Goal: Task Accomplishment & Management: Manage account settings

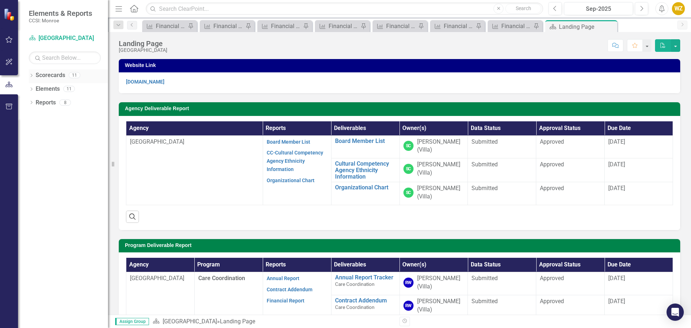
click at [32, 77] on icon "Dropdown" at bounding box center [31, 76] width 5 height 4
click at [36, 89] on icon at bounding box center [36, 89] width 2 height 4
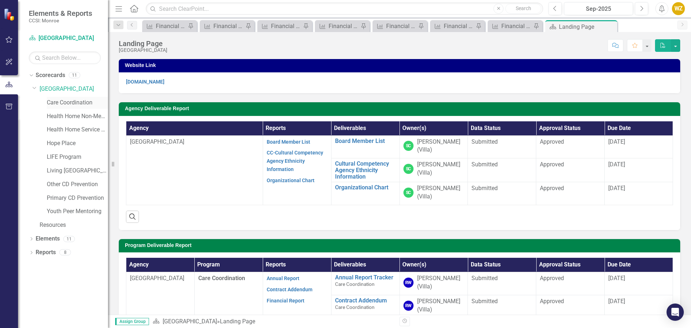
click at [48, 100] on link "Care Coordination" at bounding box center [77, 103] width 61 height 8
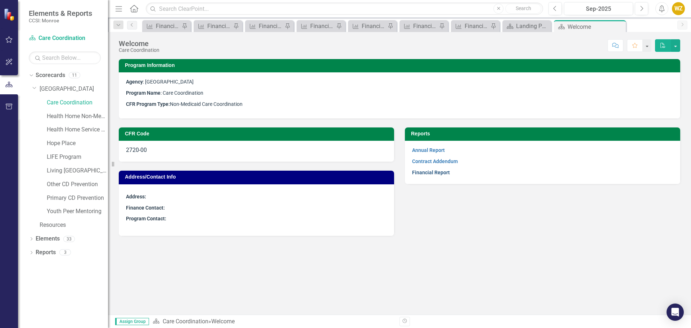
click at [432, 173] on link "Financial Report" at bounding box center [431, 172] width 38 height 6
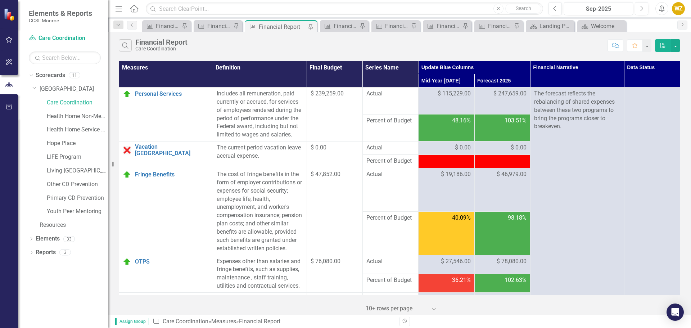
click at [488, 243] on td "98.18%" at bounding box center [502, 233] width 56 height 44
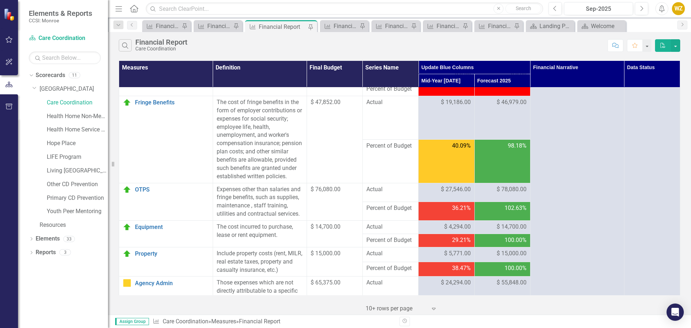
scroll to position [36, 0]
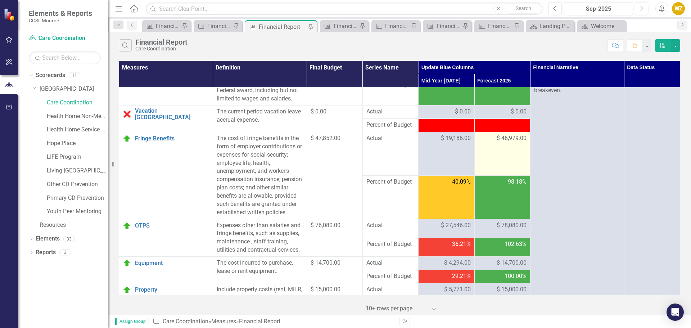
click at [510, 167] on td "$ 46,979.00" at bounding box center [502, 154] width 56 height 44
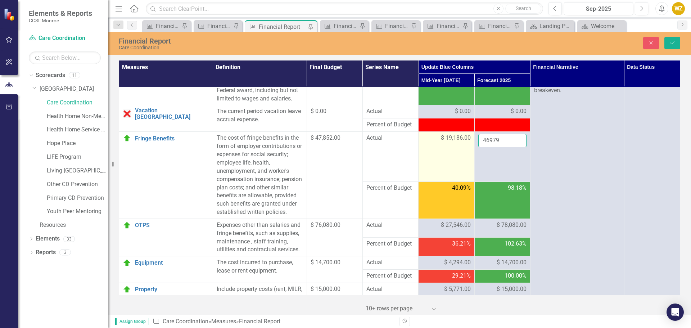
drag, startPoint x: 510, startPoint y: 148, endPoint x: 470, endPoint y: 148, distance: 40.3
click at [470, 148] on tr "Fringe Benefits Link Open Element The cost of fringe benefits in the form of em…" at bounding box center [399, 157] width 561 height 50
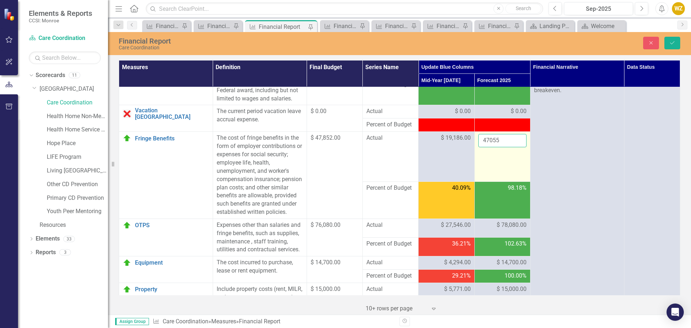
type input "47055"
click at [488, 182] on td "47055" at bounding box center [502, 157] width 56 height 50
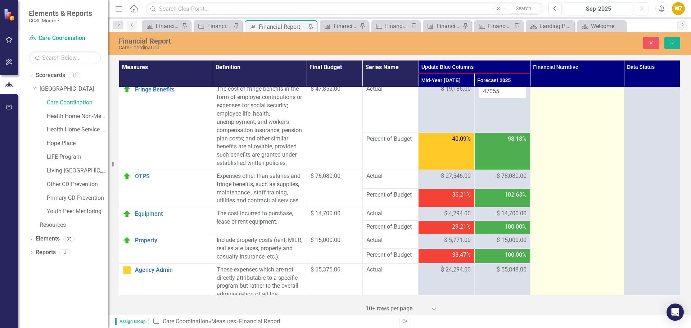
scroll to position [72, 0]
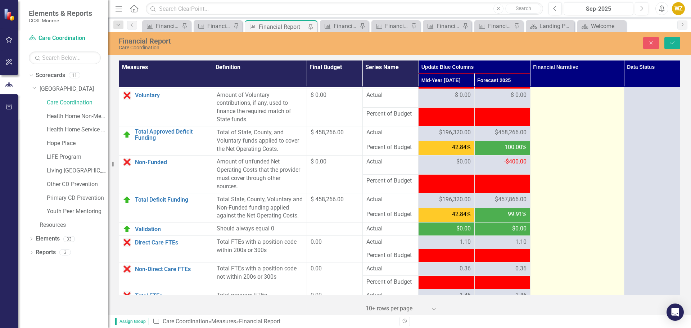
scroll to position [863, 0]
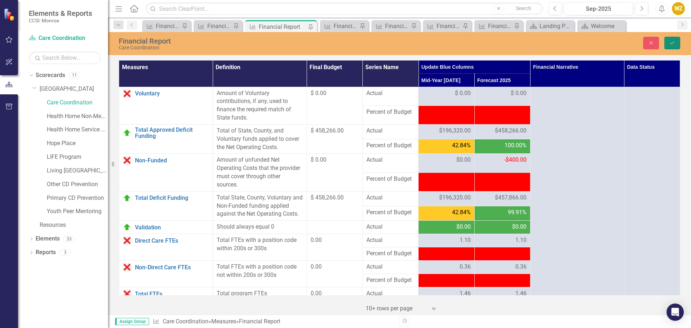
click at [669, 42] on icon "Save" at bounding box center [672, 42] width 6 height 5
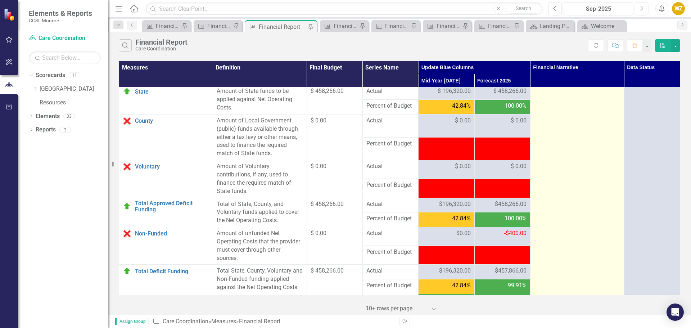
scroll to position [828, 0]
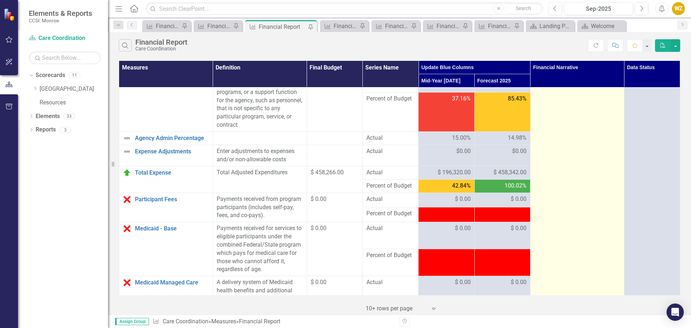
scroll to position [80, 0]
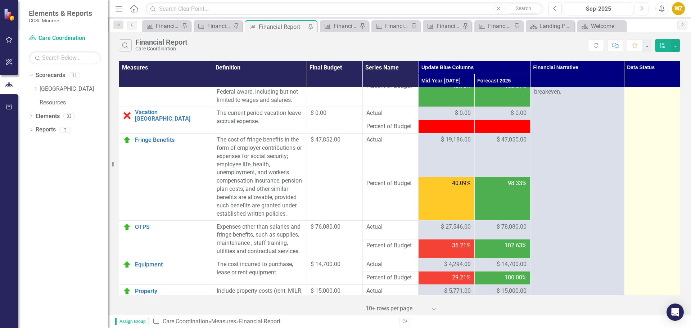
scroll to position [0, 0]
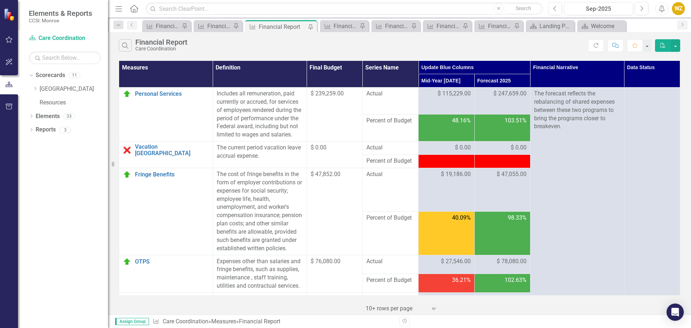
click at [294, 32] on div "Measure Financial Report Pin" at bounding box center [281, 26] width 72 height 12
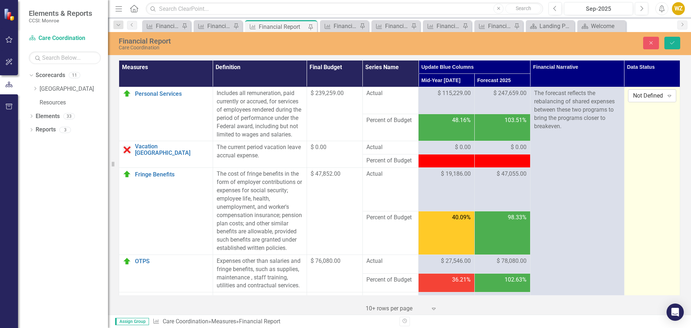
click at [637, 98] on div "Not Defined" at bounding box center [648, 96] width 31 height 8
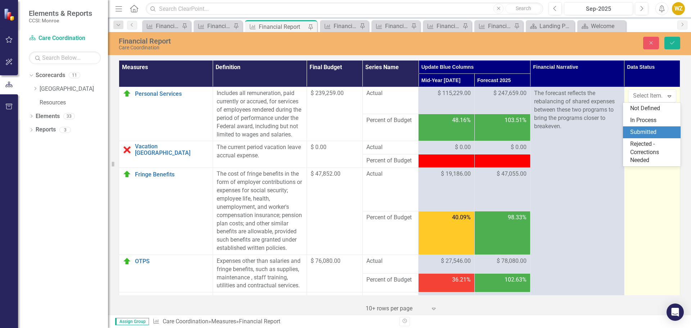
click at [647, 135] on div "Submitted" at bounding box center [653, 132] width 46 height 8
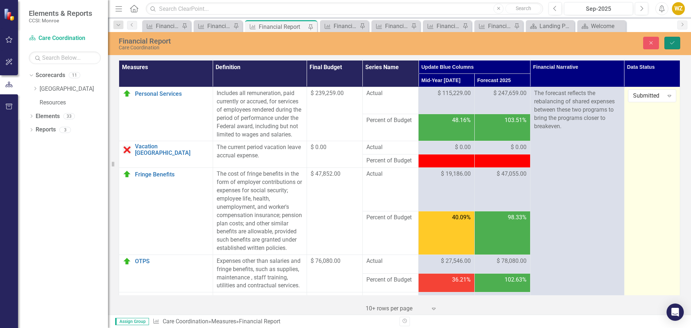
click at [672, 47] on button "Save" at bounding box center [672, 43] width 16 height 13
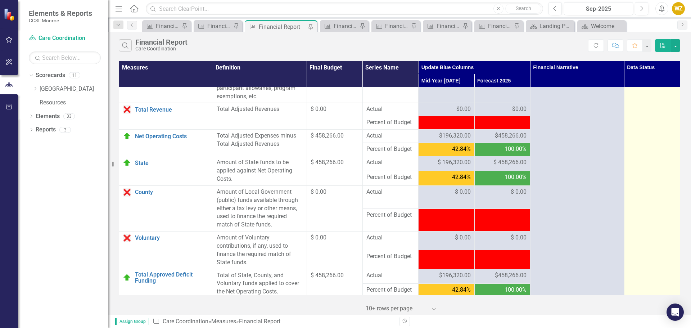
scroll to position [720, 0]
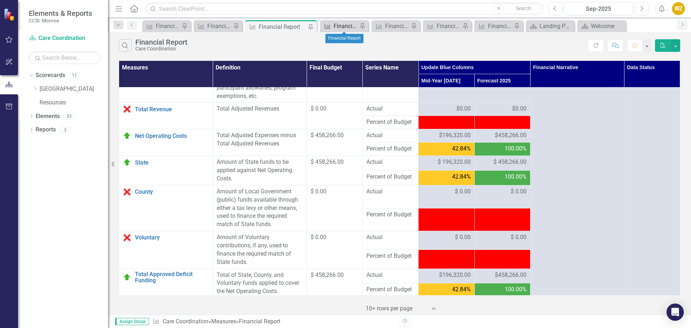
click at [340, 23] on div "Financial Report" at bounding box center [346, 26] width 24 height 9
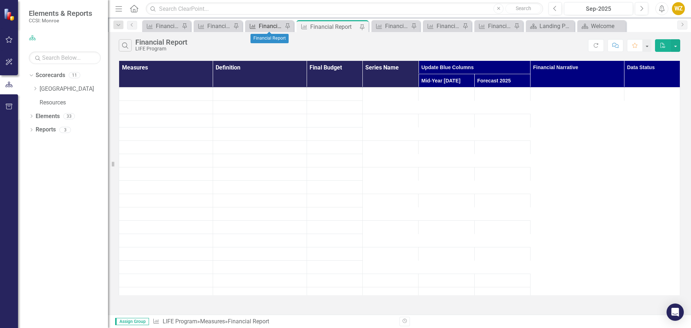
click at [271, 28] on div "Financial Report" at bounding box center [271, 26] width 24 height 9
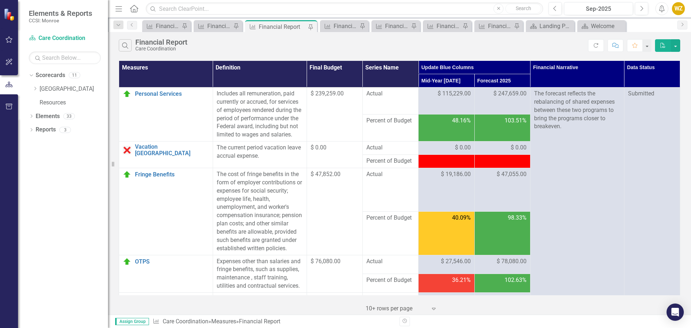
drag, startPoint x: 263, startPoint y: 24, endPoint x: 259, endPoint y: 28, distance: 5.9
click at [259, 28] on div "Financial Report" at bounding box center [282, 26] width 47 height 9
click at [34, 90] on icon "Dropdown" at bounding box center [34, 88] width 5 height 4
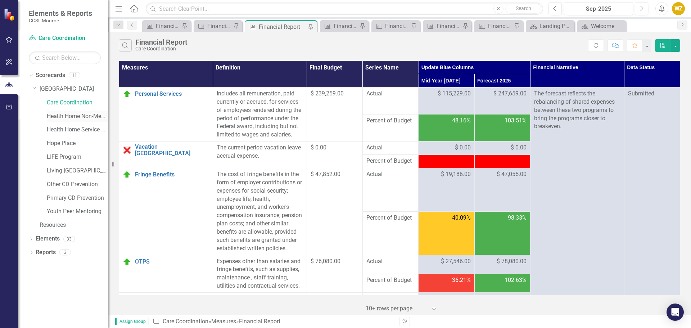
click at [55, 112] on link "Health Home Non-Medicaid Care Management" at bounding box center [77, 116] width 61 height 8
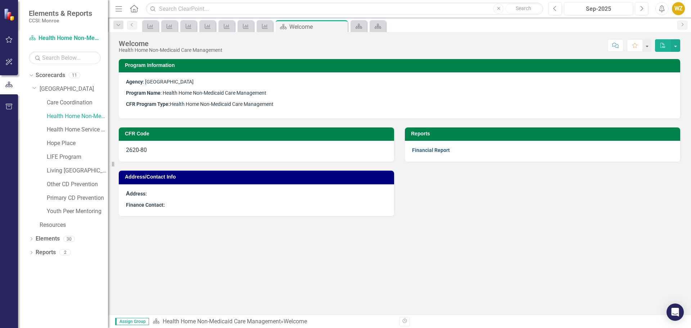
click at [422, 150] on link "Financial Report" at bounding box center [431, 150] width 38 height 6
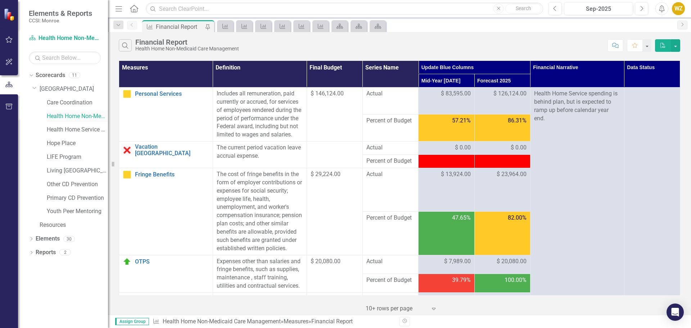
click at [62, 114] on link "Health Home Non-Medicaid Care Management" at bounding box center [77, 116] width 61 height 8
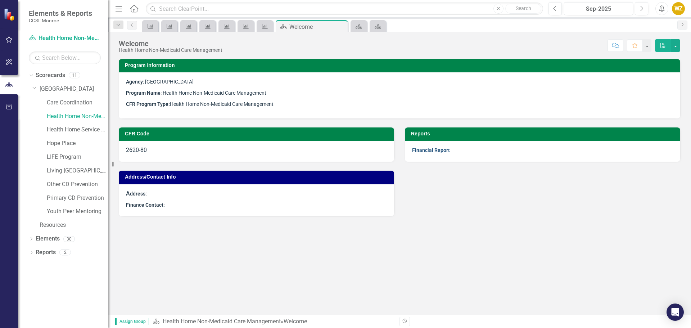
click at [439, 153] on link "Financial Report" at bounding box center [431, 150] width 38 height 6
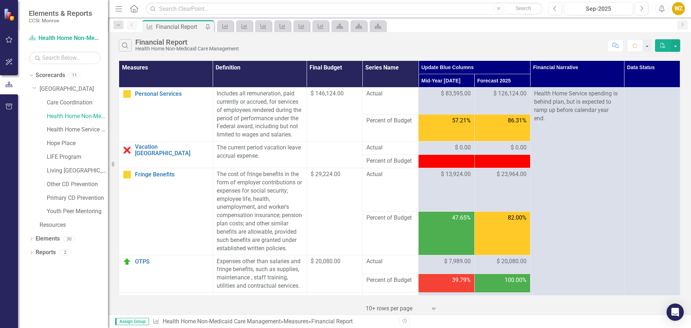
click at [507, 255] on td "82.00%" at bounding box center [502, 233] width 56 height 44
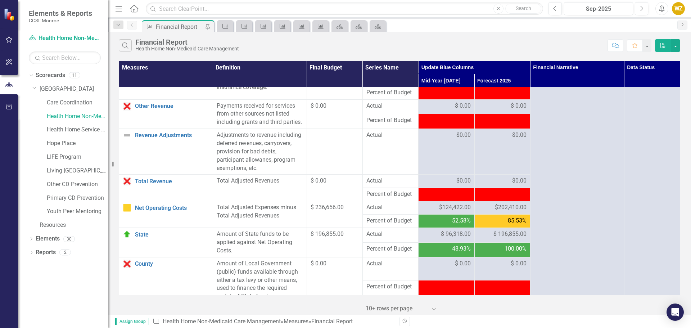
scroll to position [756, 0]
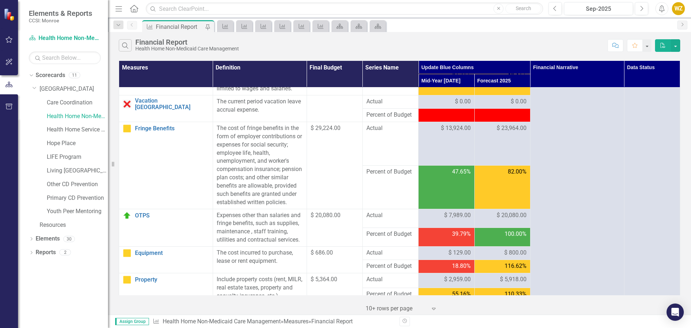
scroll to position [0, 0]
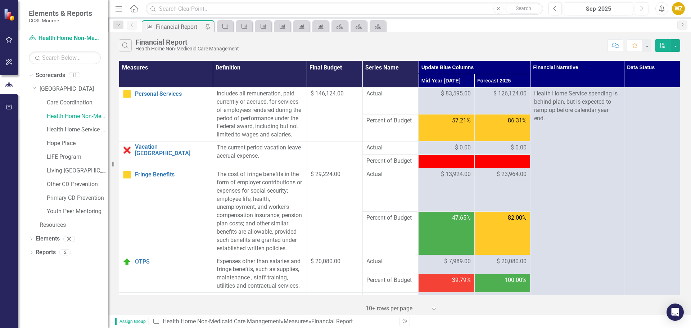
click at [458, 37] on div "Search Financial Report Health Home Non-Medicaid Care Management Comment Favori…" at bounding box center [399, 43] width 583 height 23
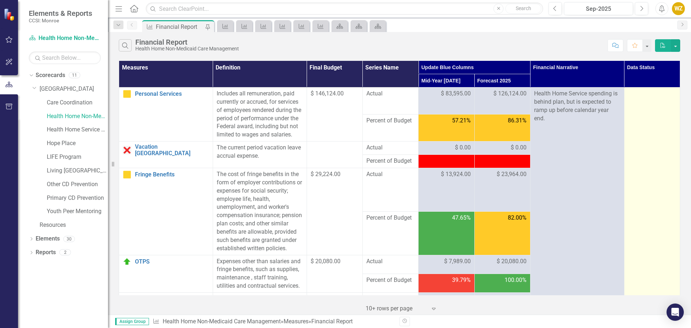
click at [628, 98] on div at bounding box center [652, 94] width 48 height 9
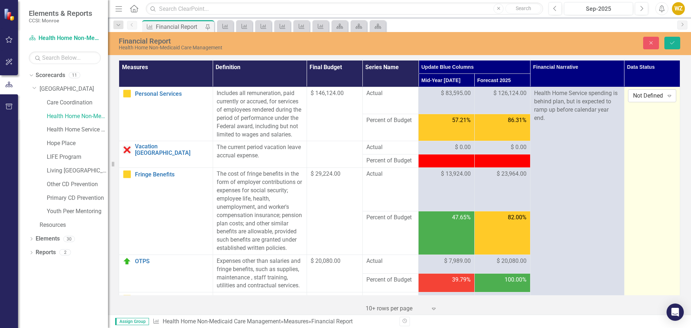
click at [654, 99] on div "Not Defined" at bounding box center [648, 96] width 31 height 8
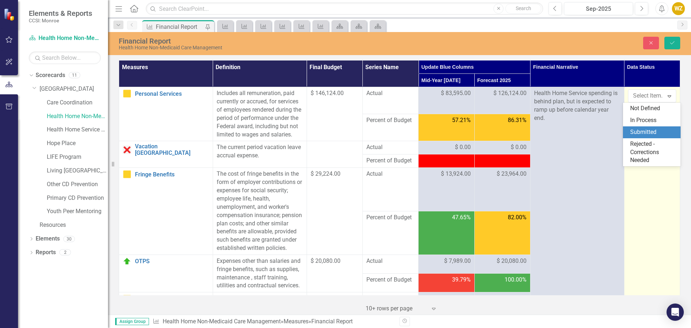
click at [653, 133] on div "Submitted" at bounding box center [653, 132] width 46 height 8
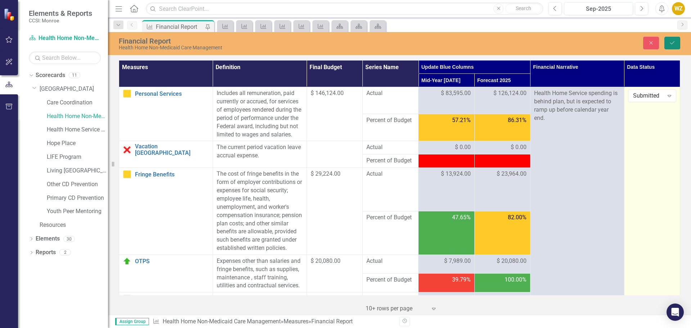
click at [672, 40] on icon "Save" at bounding box center [672, 42] width 6 height 5
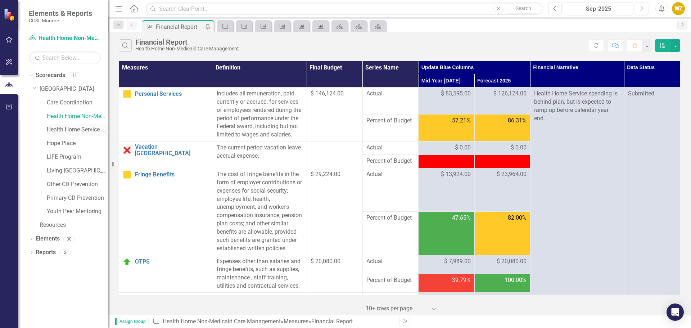
click at [65, 130] on link "Health Home Service Dollars" at bounding box center [77, 130] width 61 height 8
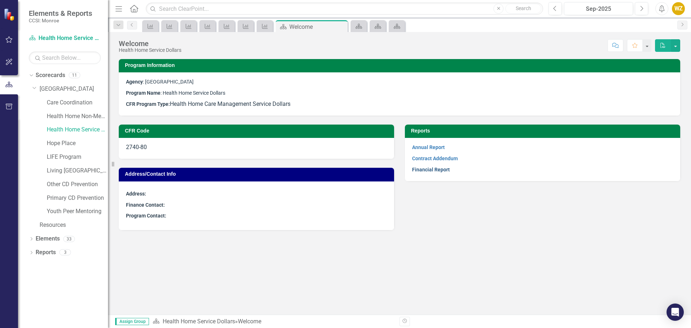
click at [423, 168] on link "Financial Report" at bounding box center [431, 170] width 38 height 6
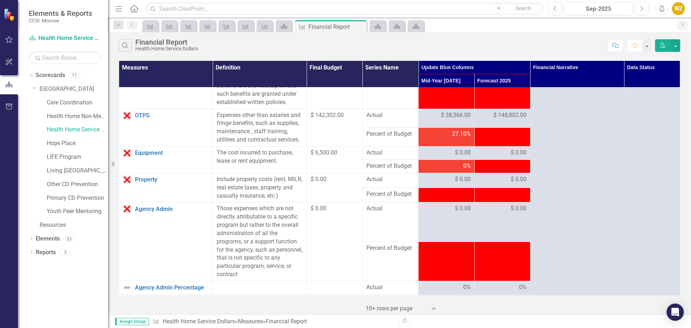
scroll to position [144, 0]
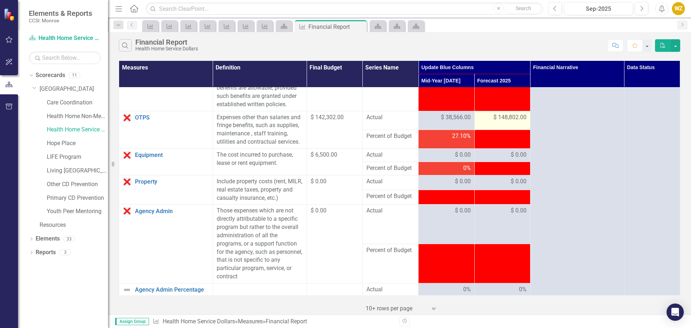
click at [511, 130] on td "$ 148,802.00" at bounding box center [502, 120] width 56 height 19
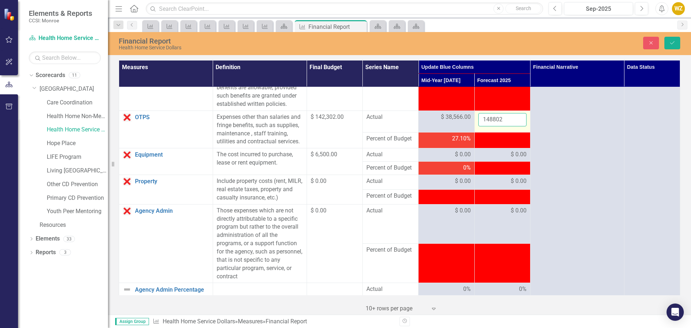
click at [509, 126] on input "148802" at bounding box center [502, 119] width 48 height 13
drag, startPoint x: 509, startPoint y: 135, endPoint x: 446, endPoint y: 128, distance: 63.6
click at [446, 128] on tr "OTPS Link Open Element Expenses other than salaries and fringe benefits, such a…" at bounding box center [399, 121] width 561 height 22
type input "142302"
click at [478, 143] on div at bounding box center [502, 139] width 48 height 9
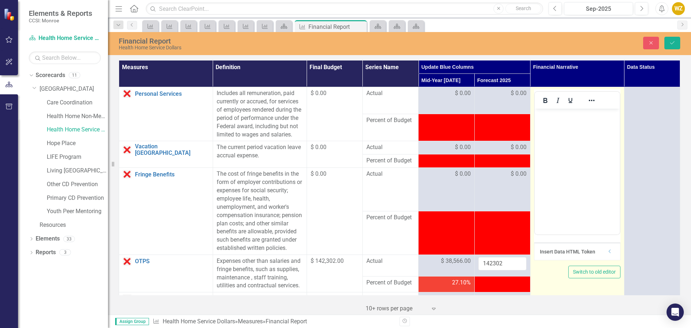
scroll to position [0, 0]
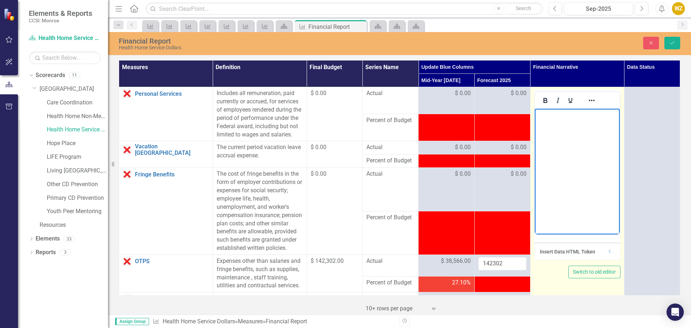
click at [591, 141] on body "Rich Text Area. Press ALT-0 for help." at bounding box center [576, 163] width 85 height 108
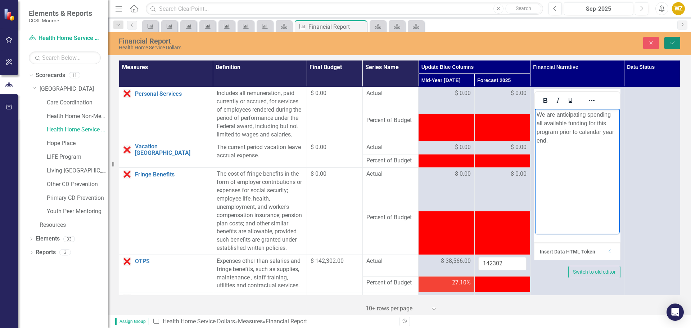
click at [674, 45] on button "Save" at bounding box center [672, 43] width 16 height 13
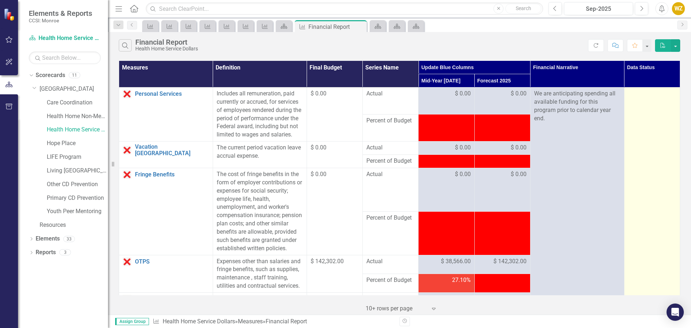
drag, startPoint x: 639, startPoint y: 121, endPoint x: 645, endPoint y: 112, distance: 10.9
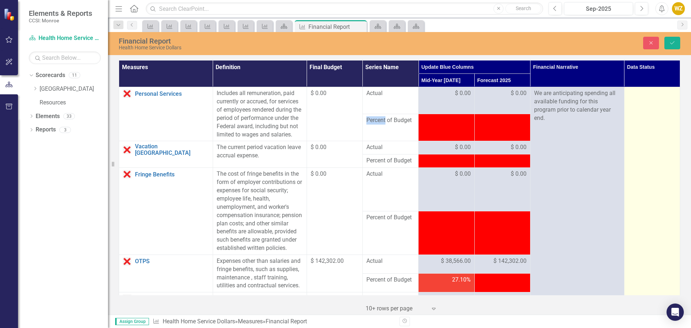
click at [644, 98] on div "Not Defined" at bounding box center [648, 96] width 31 height 8
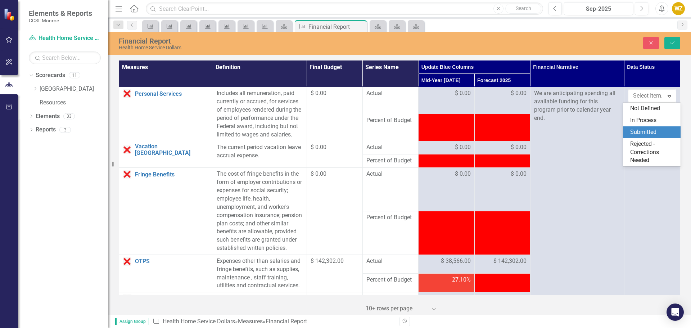
click at [647, 131] on div "Submitted" at bounding box center [653, 132] width 46 height 8
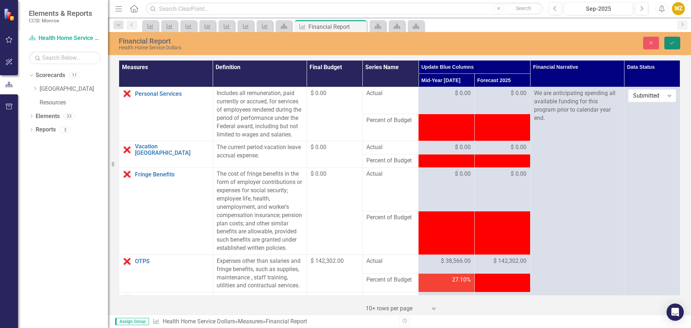
click at [669, 48] on button "Save" at bounding box center [672, 43] width 16 height 13
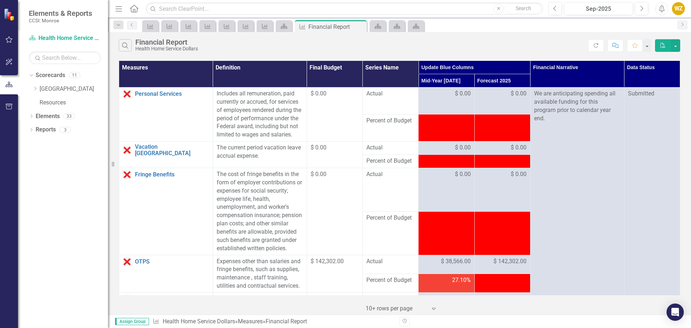
click at [422, 250] on td at bounding box center [446, 233] width 56 height 44
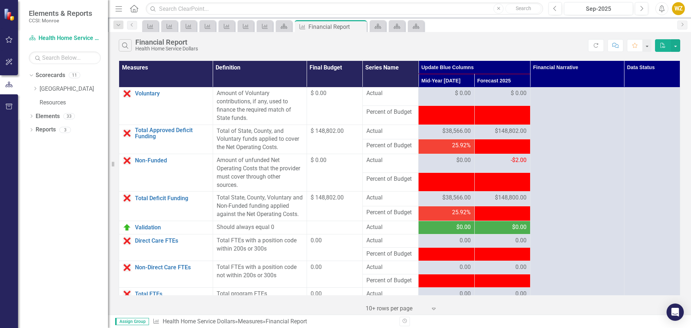
scroll to position [899, 0]
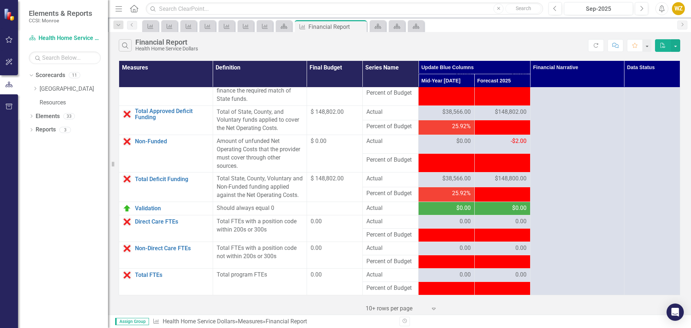
click at [516, 116] on span "$148,802.00" at bounding box center [511, 112] width 32 height 8
click at [37, 88] on icon "Dropdown" at bounding box center [34, 88] width 5 height 4
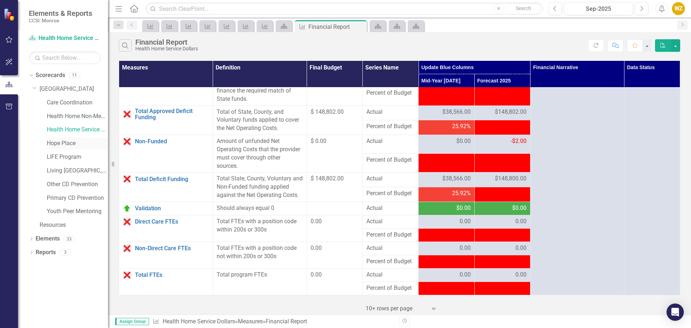
click at [67, 143] on link "Hope Place" at bounding box center [77, 143] width 61 height 8
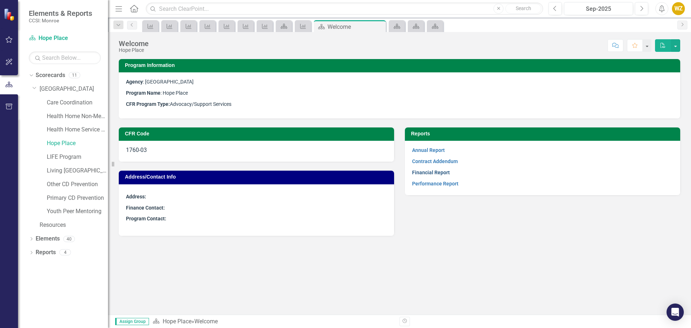
click at [433, 170] on link "Financial Report" at bounding box center [431, 172] width 38 height 6
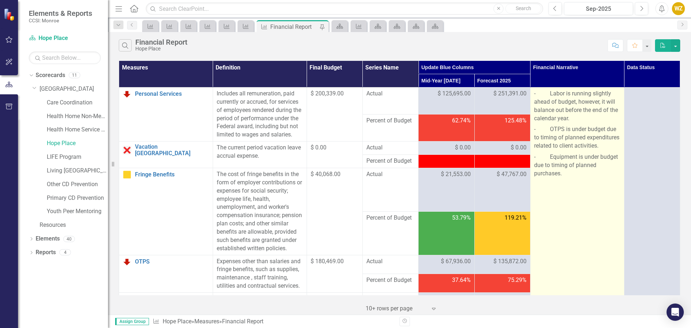
click at [609, 143] on p "- OTPS is under budget due to timing of planned expenditures related to client …" at bounding box center [577, 138] width 86 height 28
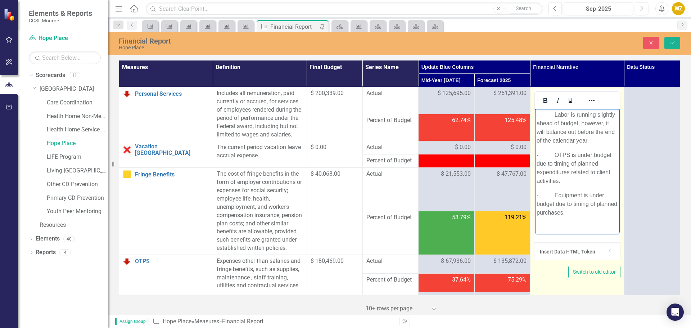
click at [597, 212] on p "- Equipment is under budget due to timing of planned purchases." at bounding box center [576, 204] width 81 height 26
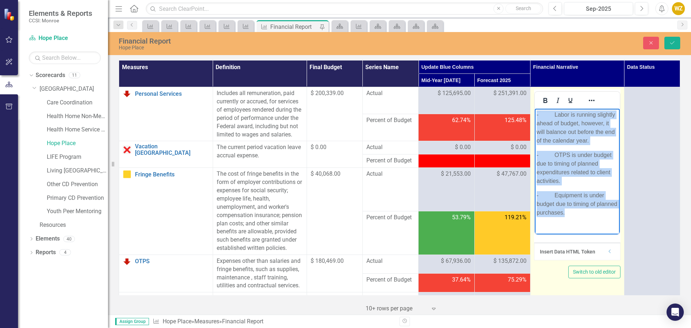
drag, startPoint x: 601, startPoint y: 223, endPoint x: 1073, endPoint y: 174, distance: 473.9
click at [534, 109] on html "- Labor is running slightly ahead of budget, however, it will balance out befor…" at bounding box center [576, 167] width 85 height 116
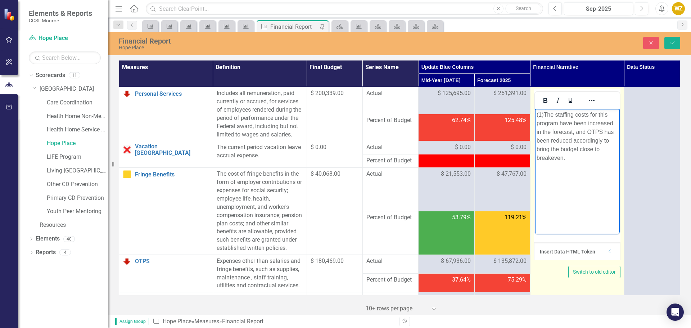
drag, startPoint x: 549, startPoint y: 115, endPoint x: 514, endPoint y: 114, distance: 34.9
click at [534, 114] on html "(1) The staffing costs for this program have been increased in the forecast, an…" at bounding box center [576, 163] width 85 height 108
click at [591, 148] on p "The staffing costs for this program have been increased in the forecast, and OT…" at bounding box center [576, 136] width 81 height 52
click at [592, 158] on p "The staffing costs for this program have been increased in the forecast, and OT…" at bounding box center [576, 136] width 81 height 52
click at [584, 192] on body "The staffing costs for this program have been increased in the forecast, and OT…" at bounding box center [576, 163] width 85 height 108
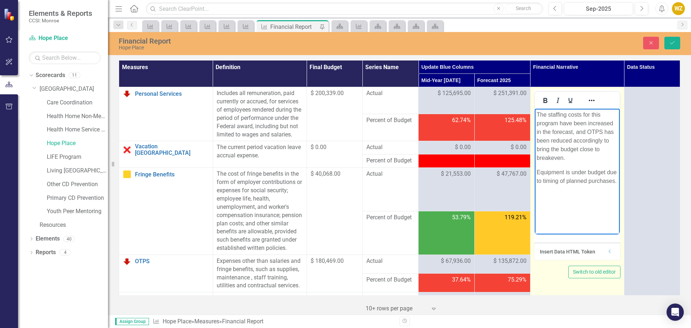
click at [602, 191] on body "The staffing costs for this program have been increased in the forecast, and OT…" at bounding box center [576, 163] width 85 height 108
drag, startPoint x: 600, startPoint y: 195, endPoint x: 570, endPoint y: 173, distance: 37.4
click at [570, 173] on body "The staffing costs for this program have been increased in the forecast, and OT…" at bounding box center [576, 163] width 85 height 108
click at [563, 171] on p "Equipment is under budget due to timing of planned purchases." at bounding box center [576, 176] width 81 height 17
drag, startPoint x: 555, startPoint y: 168, endPoint x: 588, endPoint y: 179, distance: 35.0
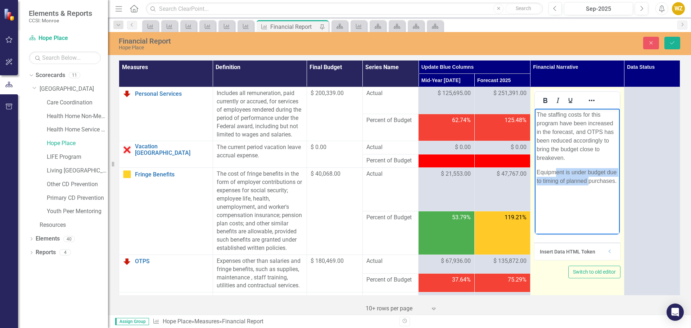
click at [588, 179] on p "Equipment is under budget due to timing of planned purchases." at bounding box center [576, 176] width 81 height 17
click at [594, 187] on body "The staffing costs for this program have been increased in the forecast, and OT…" at bounding box center [576, 163] width 85 height 108
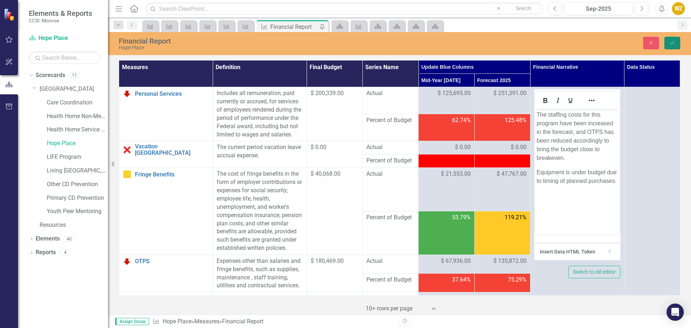
click at [675, 45] on button "Save" at bounding box center [672, 43] width 16 height 13
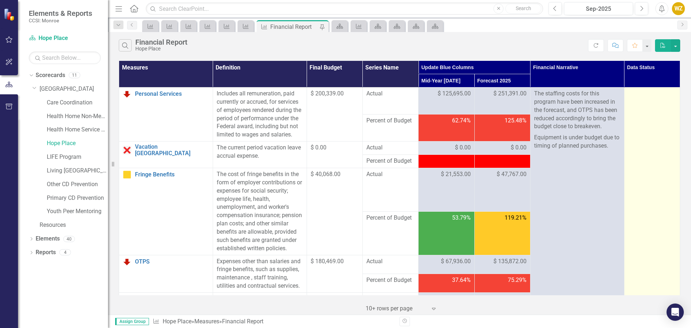
click at [652, 96] on div at bounding box center [652, 94] width 48 height 9
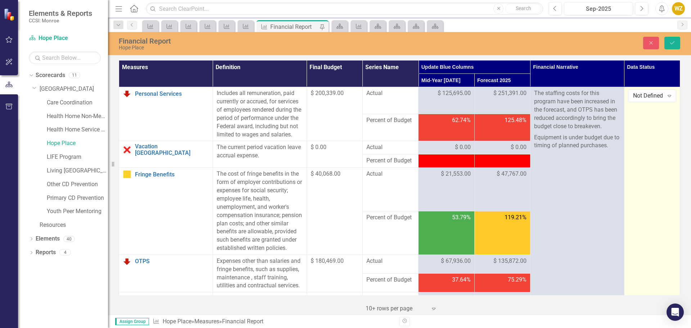
click at [650, 101] on div "Not Defined Expand" at bounding box center [652, 95] width 48 height 13
click at [651, 98] on div "Not Defined" at bounding box center [648, 96] width 31 height 8
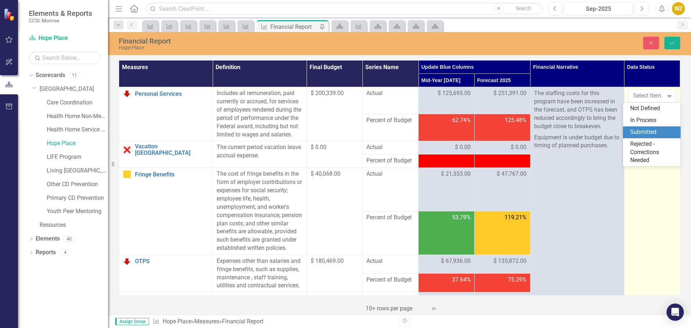
click at [641, 133] on div "Submitted" at bounding box center [653, 132] width 46 height 8
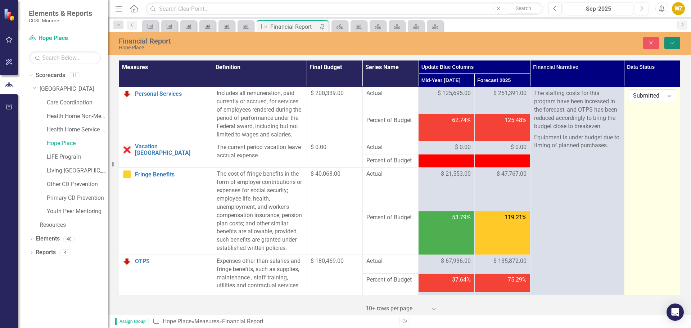
click at [671, 46] on button "Save" at bounding box center [672, 43] width 16 height 13
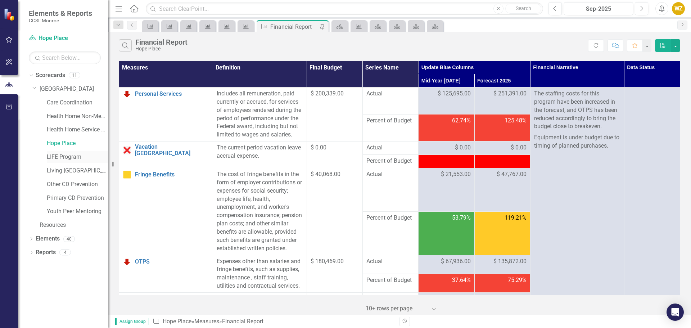
click at [68, 159] on link "LIFE Program" at bounding box center [77, 157] width 61 height 8
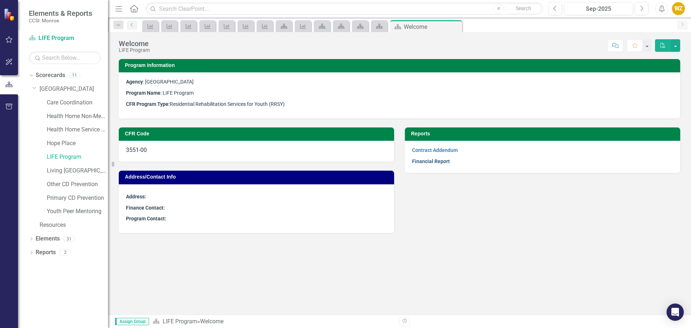
click at [433, 164] on link "Financial Report" at bounding box center [431, 161] width 38 height 6
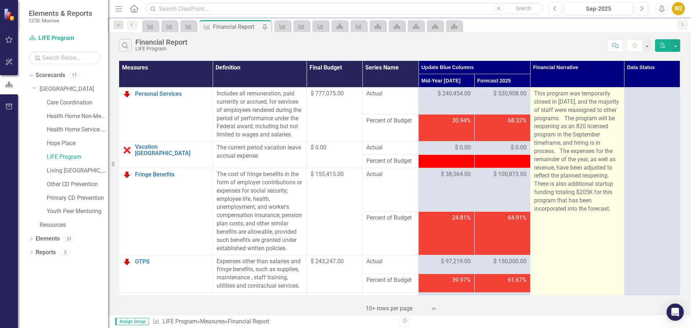
click at [549, 133] on p "This program was temporarily closed in [DATE], and the majority of staff were r…" at bounding box center [577, 151] width 86 height 123
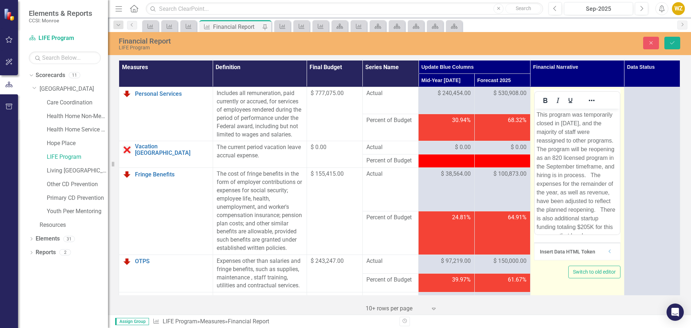
click at [569, 141] on p "This program was temporarily closed in [DATE], and the majority of staff were r…" at bounding box center [576, 179] width 81 height 138
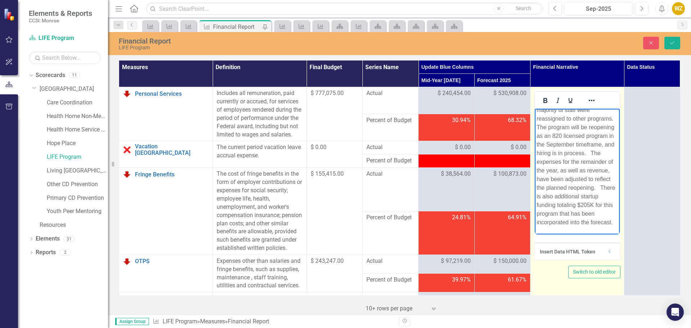
scroll to position [56, 0]
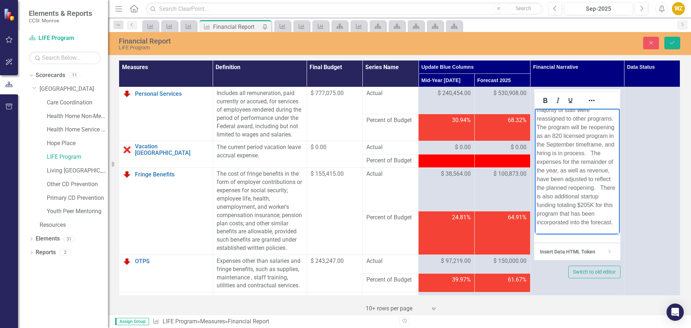
click at [402, 250] on td "Percent of Budget" at bounding box center [390, 233] width 56 height 44
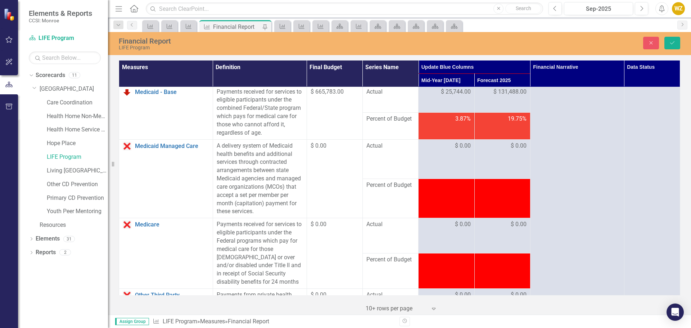
scroll to position [612, 0]
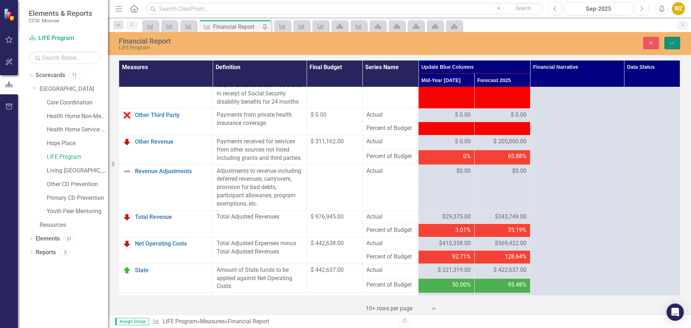
click at [670, 42] on icon "Save" at bounding box center [672, 42] width 6 height 5
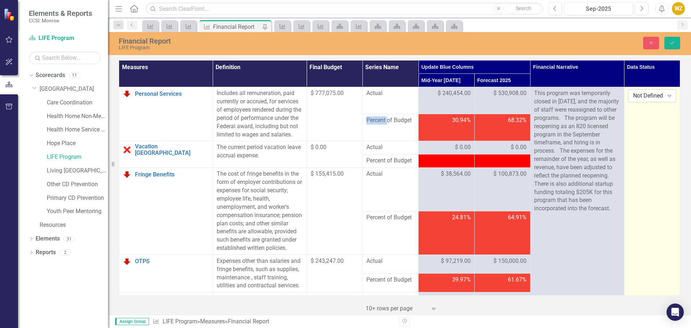
click at [654, 101] on div "Not Defined Expand" at bounding box center [652, 95] width 48 height 13
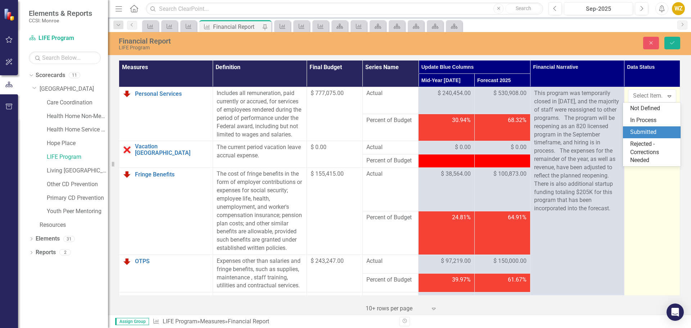
click at [652, 130] on div "Submitted" at bounding box center [653, 132] width 46 height 8
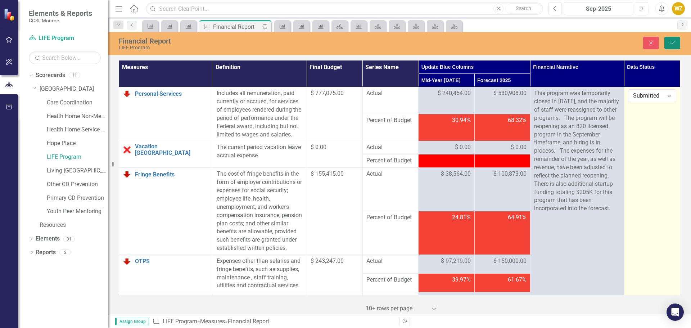
click at [675, 49] on button "Save" at bounding box center [672, 43] width 16 height 13
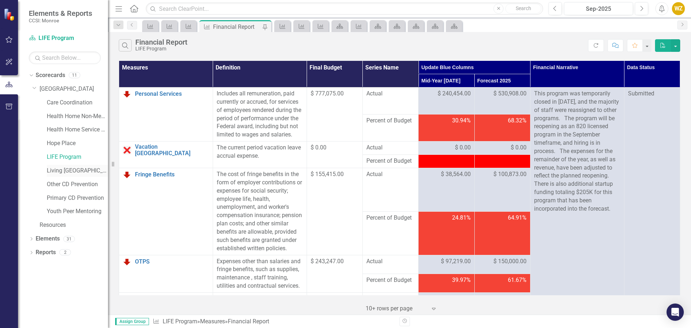
click at [58, 169] on link "Living [GEOGRAPHIC_DATA]" at bounding box center [77, 171] width 61 height 8
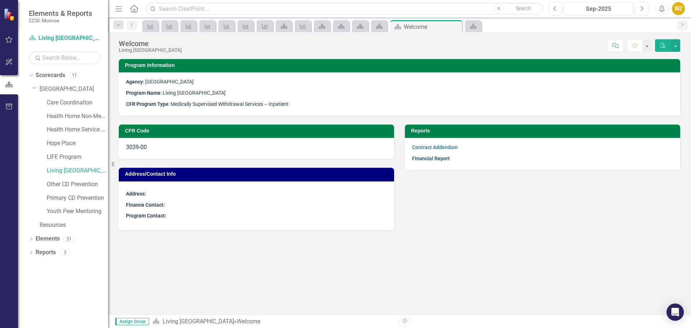
click at [441, 159] on link "Financial Report" at bounding box center [431, 158] width 38 height 6
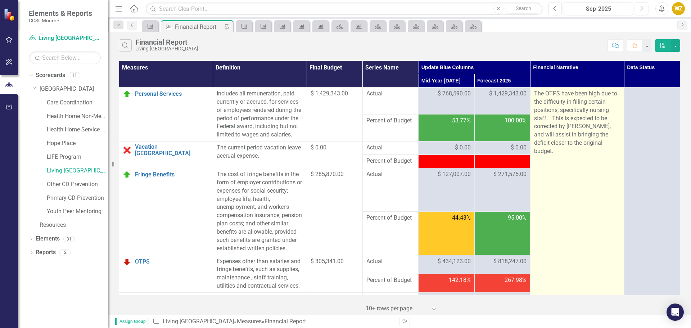
click at [599, 140] on p "The OTPS have been high due to the difficulty in filling certain positions, spe…" at bounding box center [577, 123] width 86 height 66
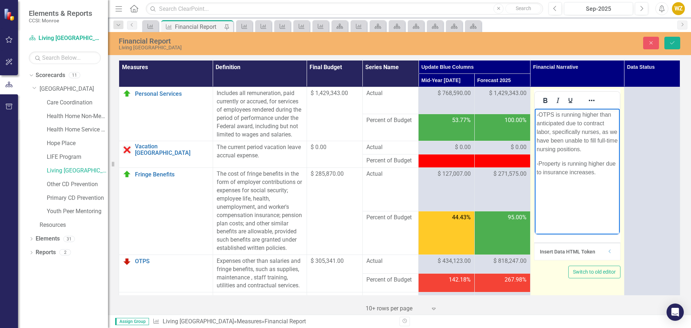
click at [591, 150] on p "- OTPS is running higher than anticipated due to contract labor, specifically n…" at bounding box center [576, 131] width 81 height 43
click at [581, 154] on p "- OTPS is running higher than anticipated due to contract labor, specifically n…" at bounding box center [576, 131] width 81 height 43
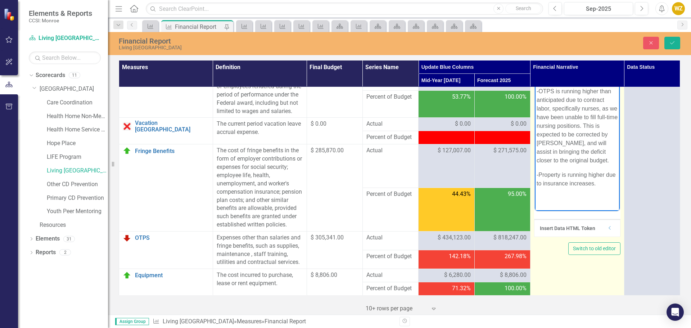
scroll to position [36, 0]
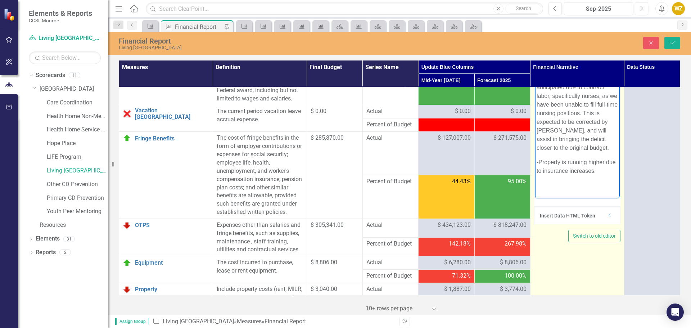
click at [588, 130] on p "- OTPS is running higher than anticipated due to contract labor, specifically n…" at bounding box center [576, 113] width 81 height 78
click at [566, 159] on p "- Property is running higher due to insurance increases." at bounding box center [576, 166] width 81 height 17
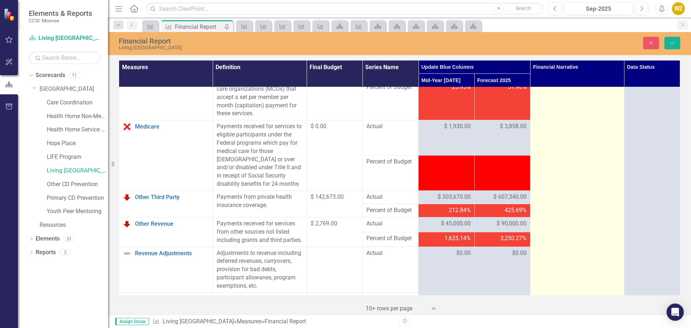
scroll to position [540, 0]
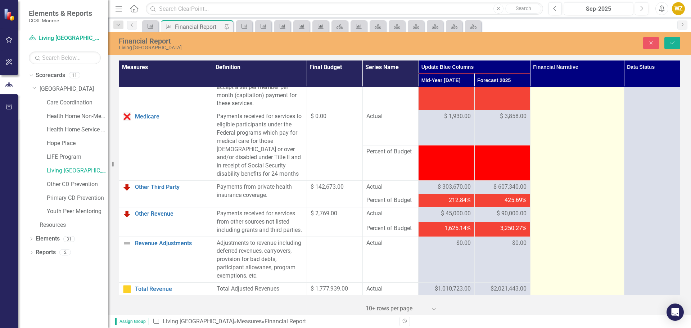
click at [608, 216] on td "<p>The OTPS have been high due to the difficulty in filling certain positions, …" at bounding box center [577, 92] width 94 height 1090
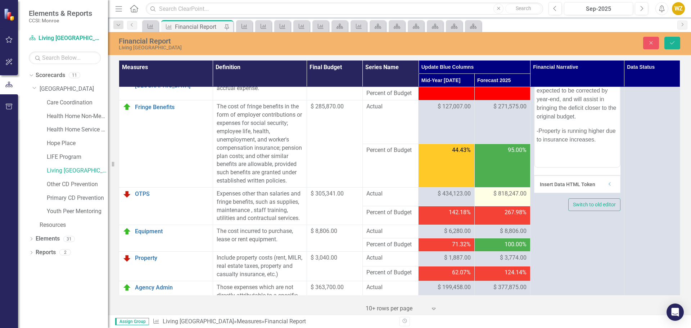
scroll to position [72, 0]
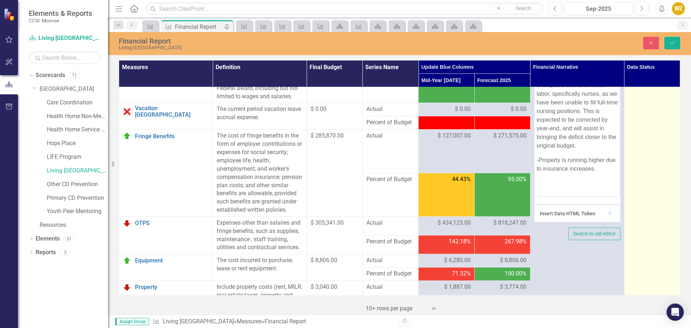
scroll to position [0, 0]
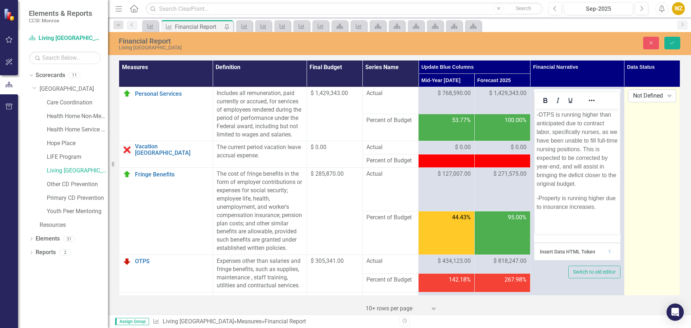
click at [653, 100] on div "Not Defined Expand" at bounding box center [652, 95] width 48 height 13
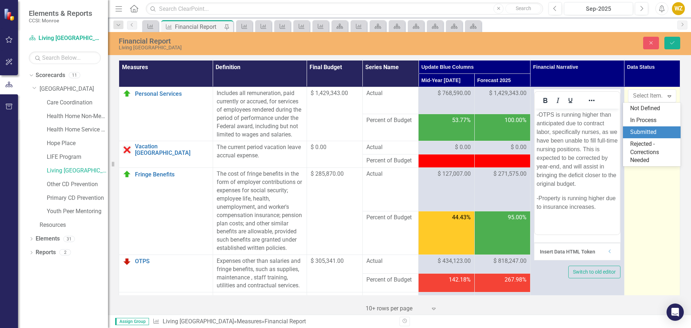
click at [651, 131] on div "Submitted" at bounding box center [653, 132] width 46 height 8
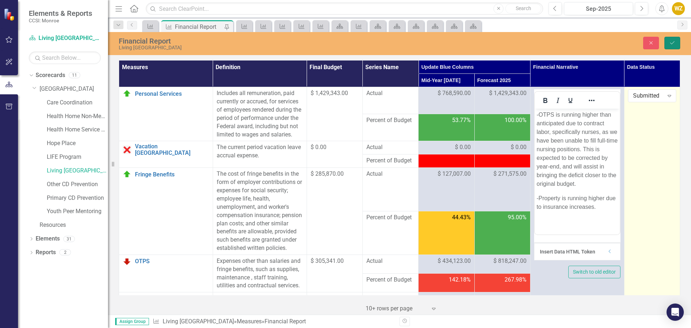
click at [674, 43] on icon "Save" at bounding box center [672, 42] width 6 height 5
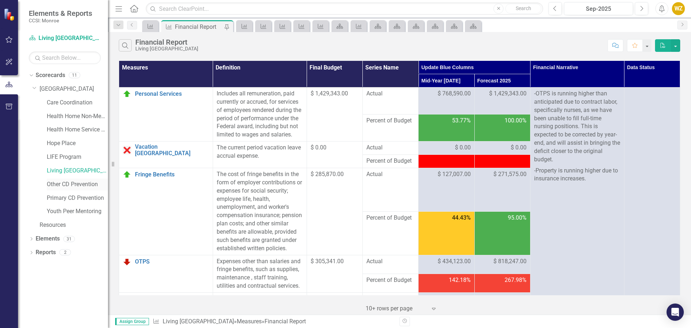
click at [50, 184] on link "Other CD Prevention" at bounding box center [77, 184] width 61 height 8
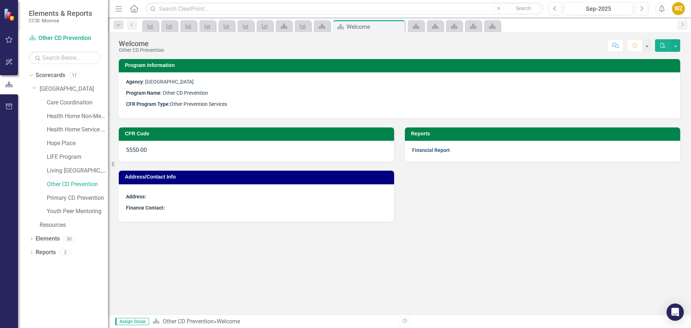
click at [429, 151] on link "Financial Report" at bounding box center [431, 150] width 38 height 6
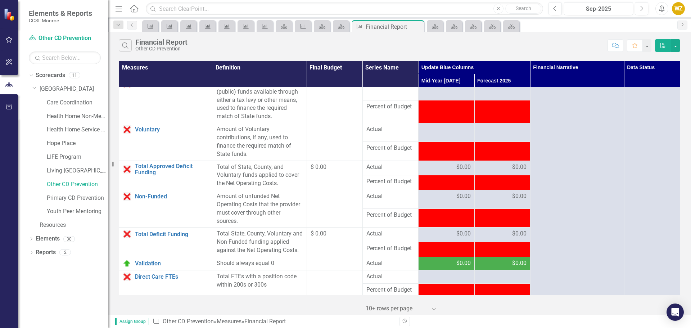
scroll to position [907, 0]
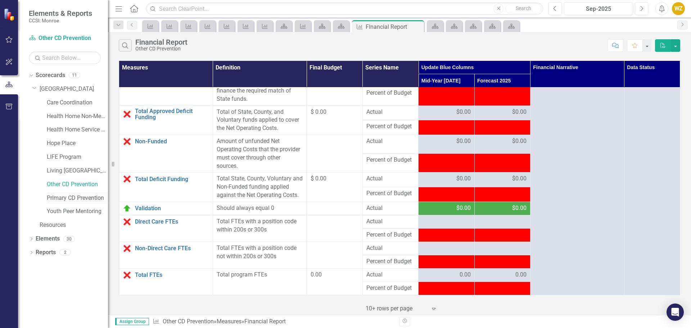
click at [88, 199] on link "Primary CD Prevention" at bounding box center [77, 198] width 61 height 8
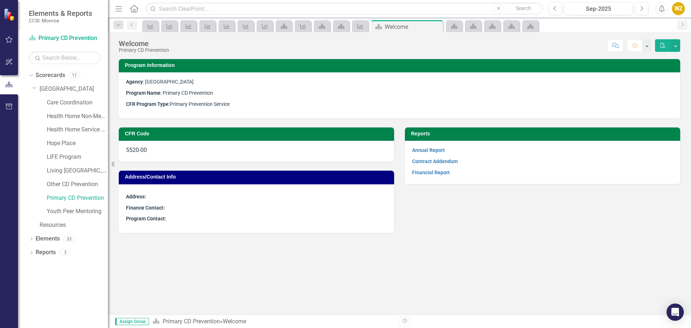
click at [424, 169] on strong "Financial Report" at bounding box center [431, 172] width 38 height 7
click at [425, 170] on link "Financial Report" at bounding box center [431, 172] width 38 height 6
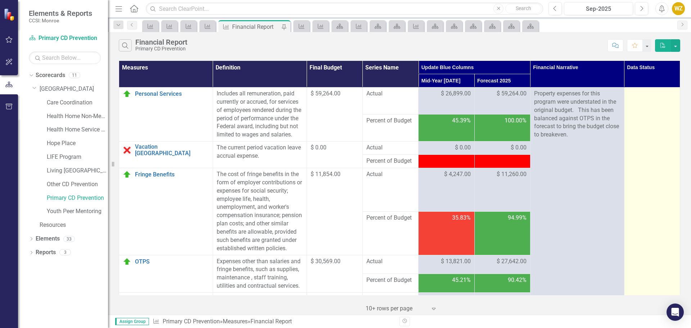
click at [649, 91] on div at bounding box center [652, 94] width 48 height 9
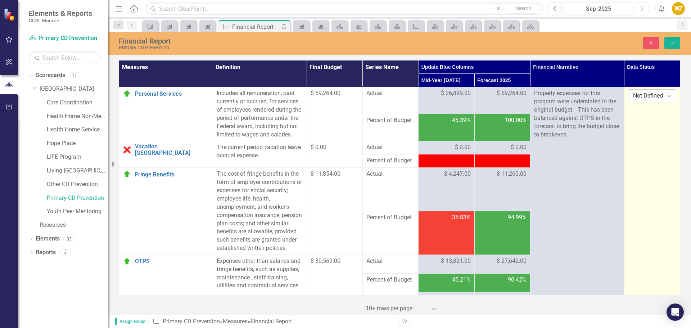
click at [648, 97] on div "Not Defined" at bounding box center [648, 96] width 31 height 8
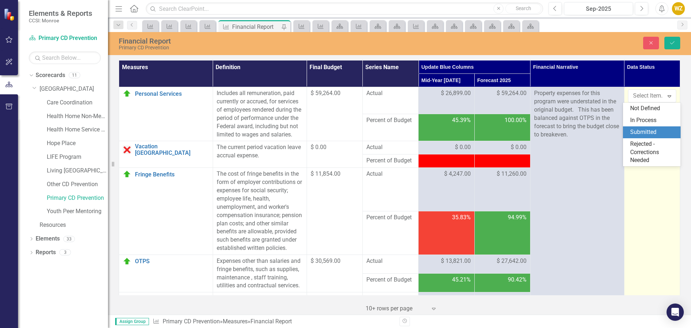
click at [652, 129] on div "Submitted" at bounding box center [653, 132] width 46 height 8
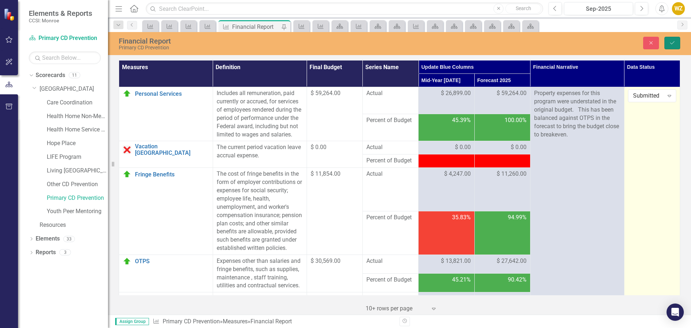
click at [678, 41] on button "Save" at bounding box center [672, 43] width 16 height 13
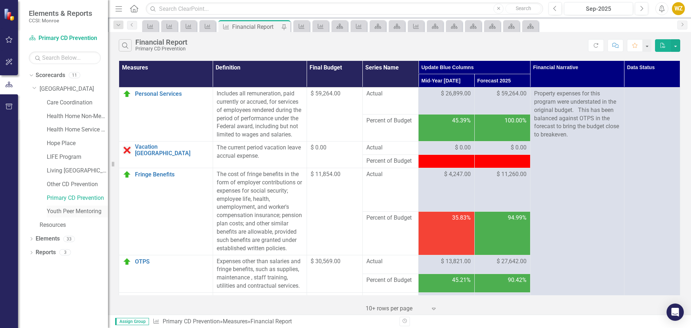
click at [72, 209] on link "Youth Peer Mentoring" at bounding box center [77, 211] width 61 height 8
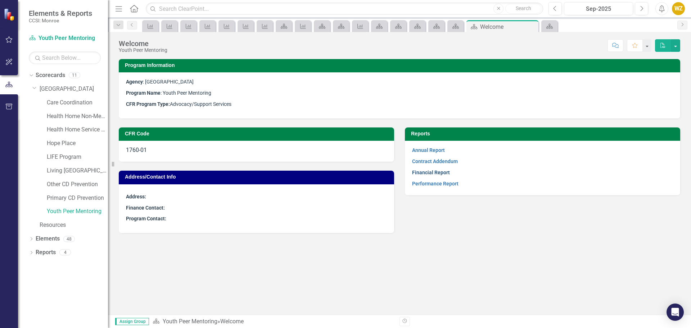
click at [437, 170] on link "Financial Report" at bounding box center [431, 172] width 38 height 6
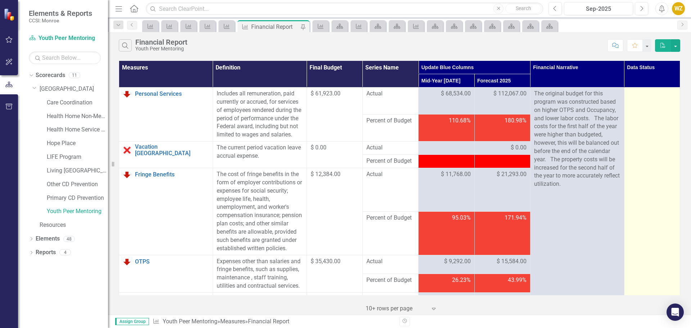
click at [637, 95] on div at bounding box center [652, 94] width 48 height 9
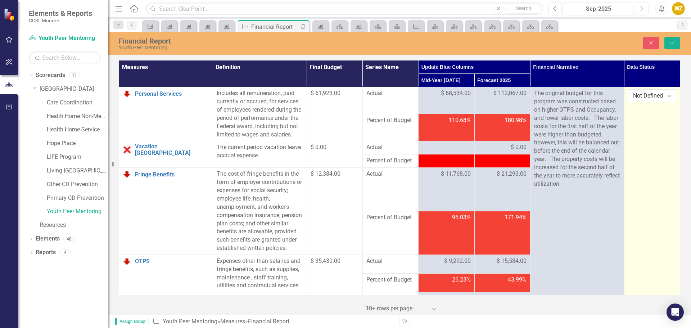
click at [641, 99] on div "Not Defined" at bounding box center [648, 96] width 31 height 8
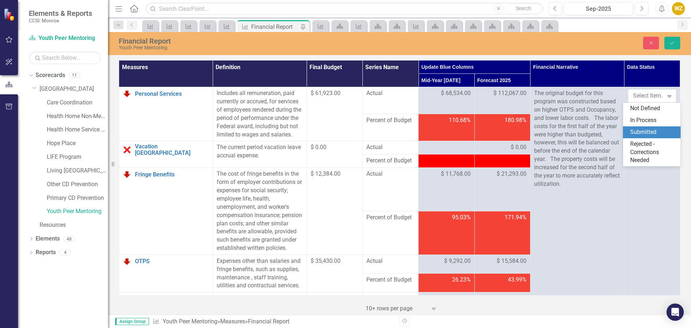
click at [646, 130] on div "Submitted" at bounding box center [653, 132] width 46 height 8
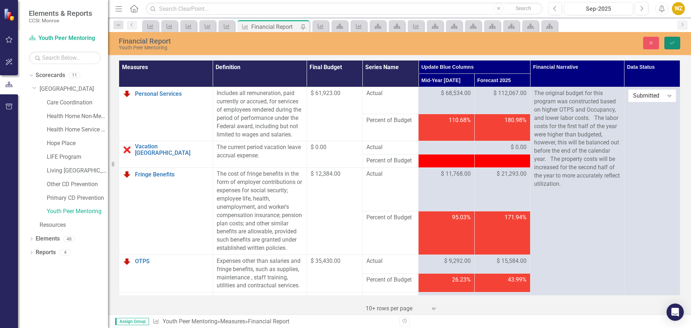
click at [674, 44] on icon "Save" at bounding box center [672, 42] width 6 height 5
